Goal: Check status: Check status

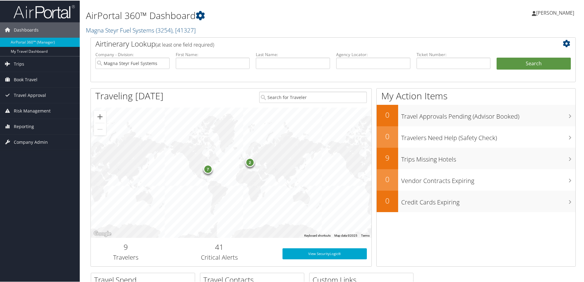
click at [555, 13] on span "[PERSON_NAME]" at bounding box center [555, 12] width 38 height 7
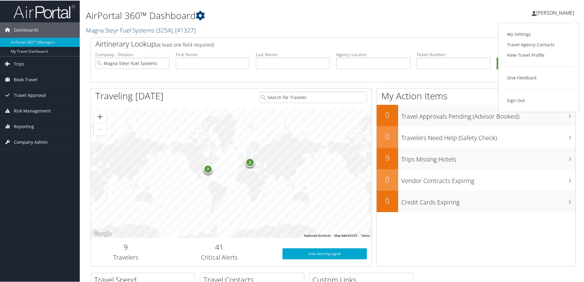
click at [555, 13] on span "[PERSON_NAME]" at bounding box center [555, 12] width 38 height 7
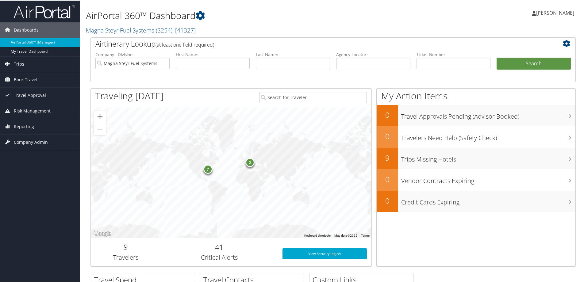
click at [28, 64] on link "Trips" at bounding box center [40, 63] width 80 height 15
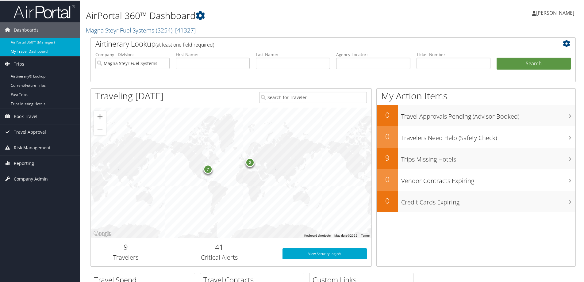
click at [25, 49] on link "My Travel Dashboard" at bounding box center [40, 50] width 80 height 9
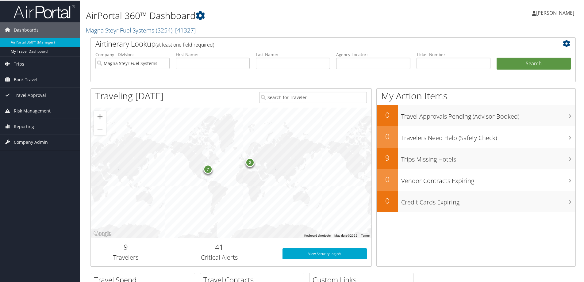
click at [551, 11] on span "[PERSON_NAME]" at bounding box center [555, 12] width 38 height 7
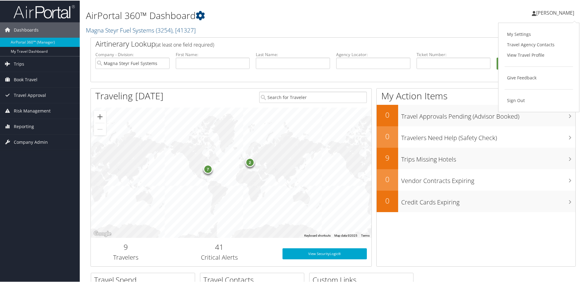
click at [551, 11] on span "[PERSON_NAME]" at bounding box center [555, 12] width 38 height 7
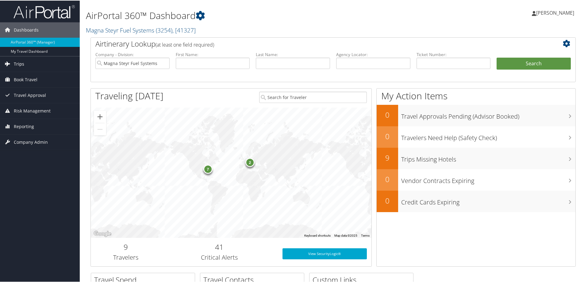
click at [22, 62] on span "Trips" at bounding box center [19, 63] width 10 height 15
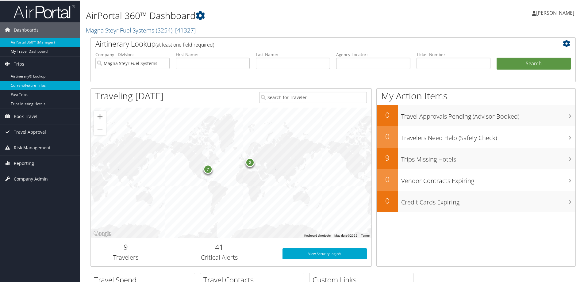
click at [21, 84] on link "Current/Future Trips" at bounding box center [40, 84] width 80 height 9
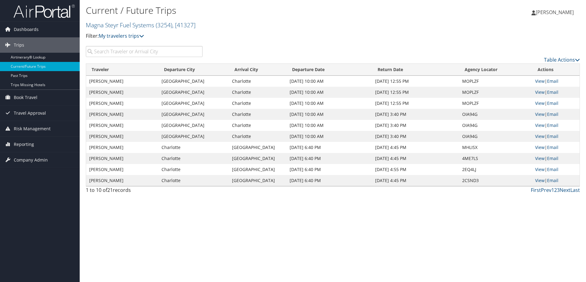
click at [117, 52] on input "search" at bounding box center [144, 51] width 117 height 11
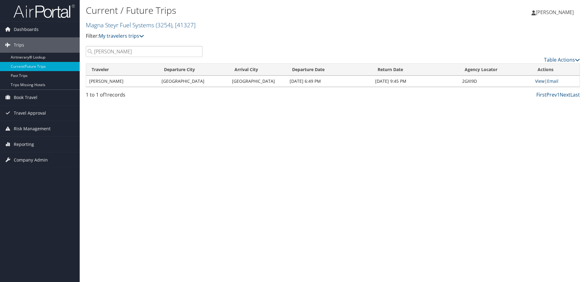
type input "hyder"
click at [536, 79] on link "View" at bounding box center [540, 81] width 10 height 6
click at [230, 25] on h2 "Magna Steyr Fuel Systems ( 3254 ) , [ 41327 ]" at bounding box center [251, 24] width 330 height 10
